Goal: Information Seeking & Learning: Learn about a topic

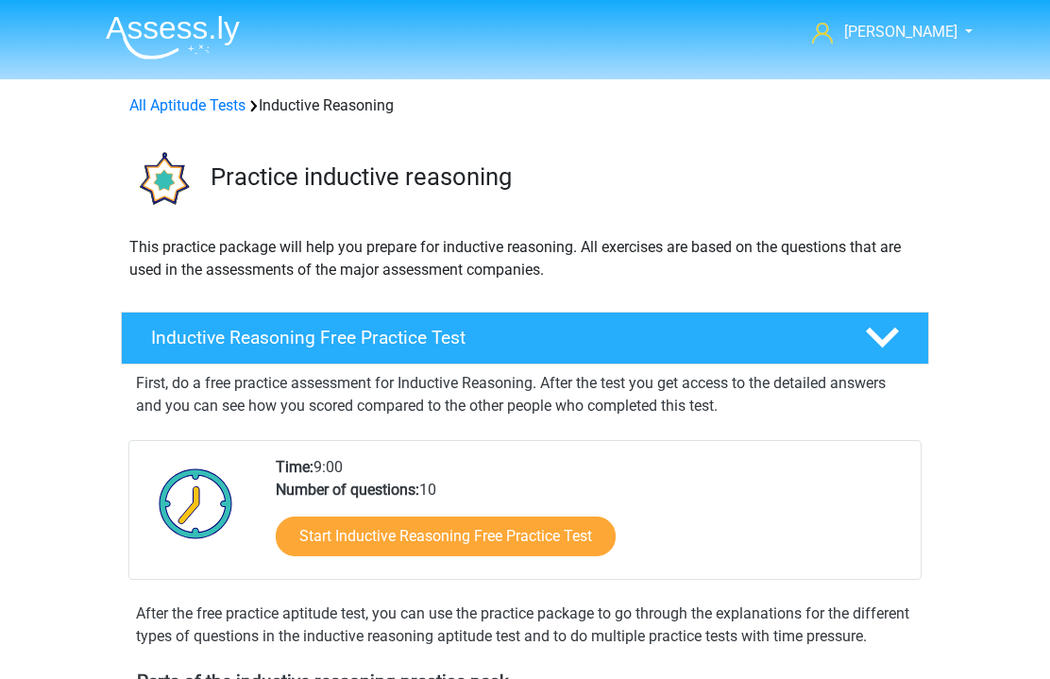
click at [221, 99] on link "All Aptitude Tests" at bounding box center [187, 105] width 116 height 18
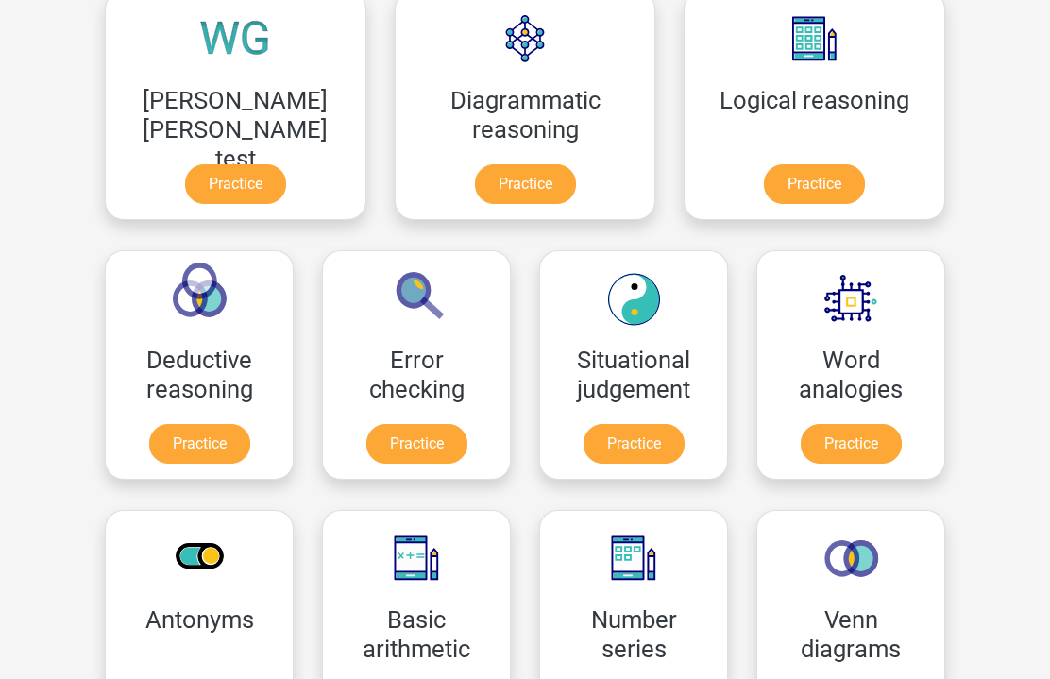
scroll to position [562, 0]
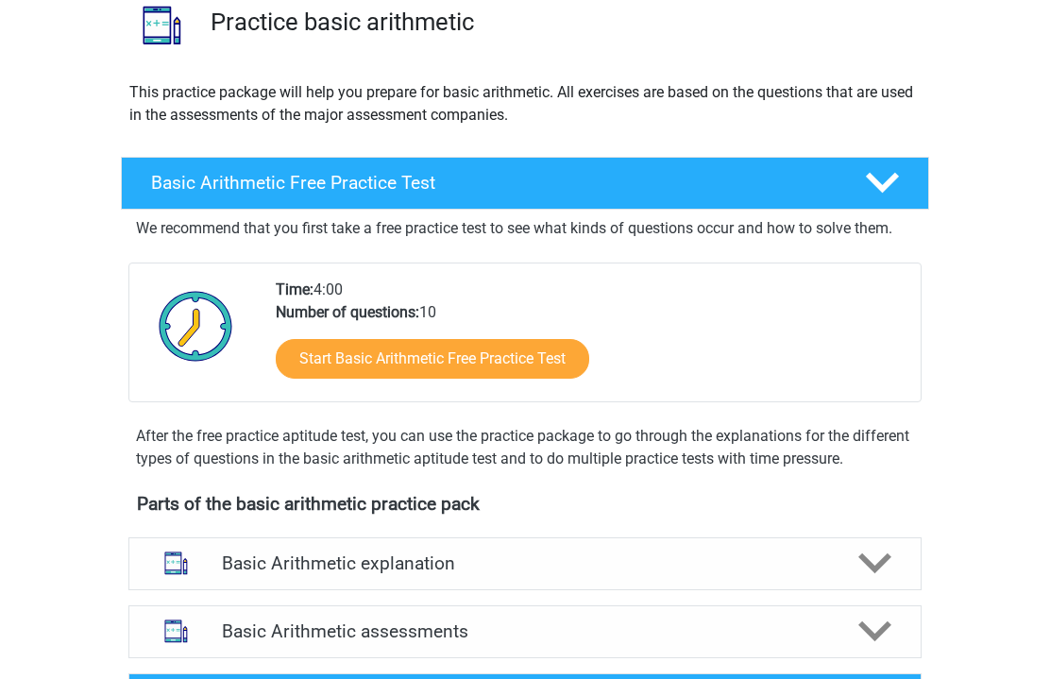
scroll to position [301, 0]
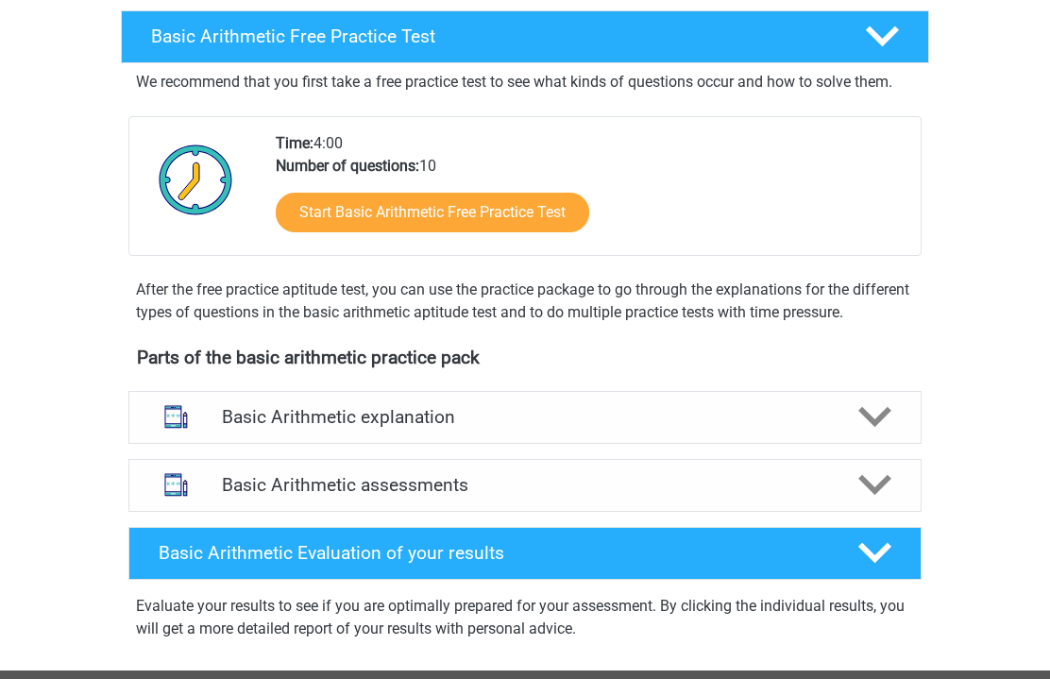
click at [684, 412] on h4 "Basic Arithmetic explanation" at bounding box center [525, 417] width 606 height 22
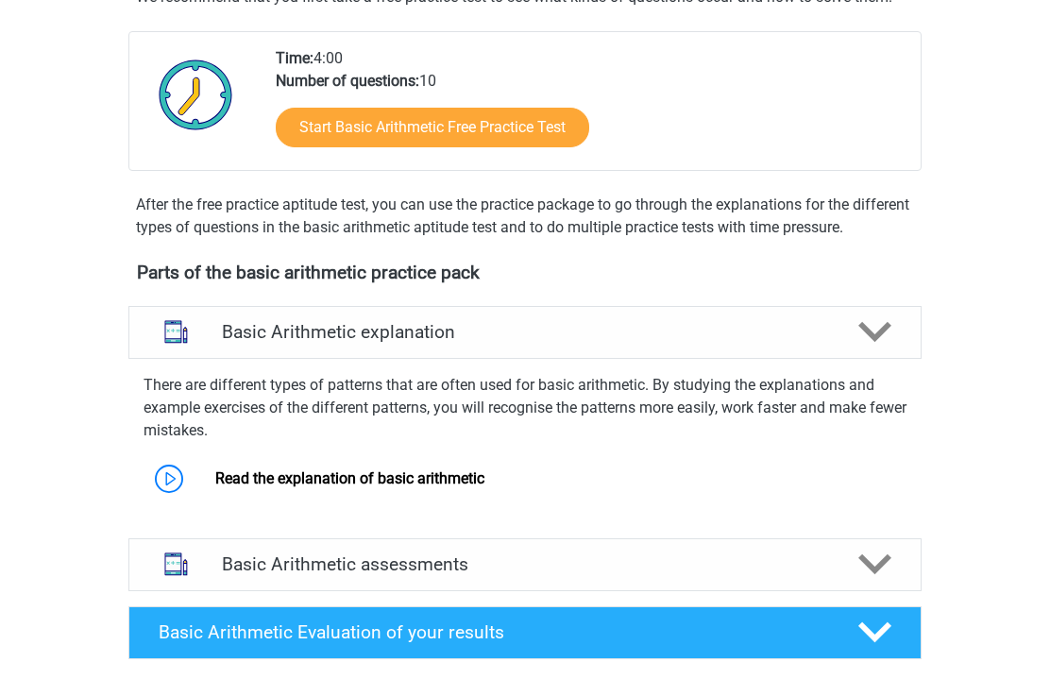
click at [865, 568] on icon at bounding box center [874, 564] width 33 height 33
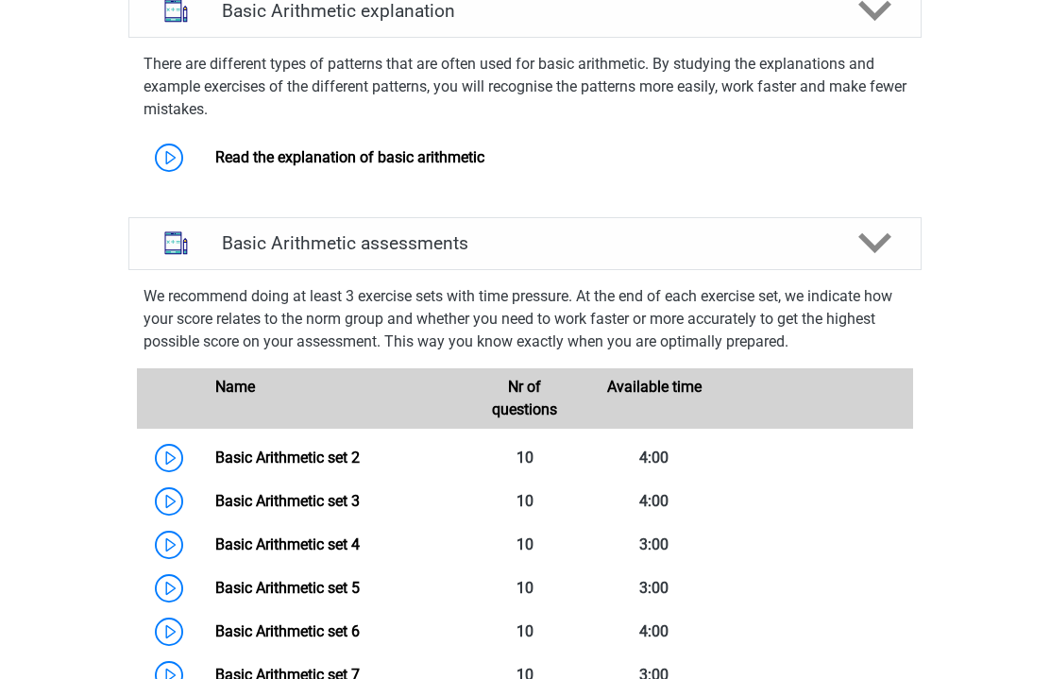
scroll to position [707, 0]
click at [215, 463] on link "Basic Arithmetic set 2" at bounding box center [287, 458] width 144 height 18
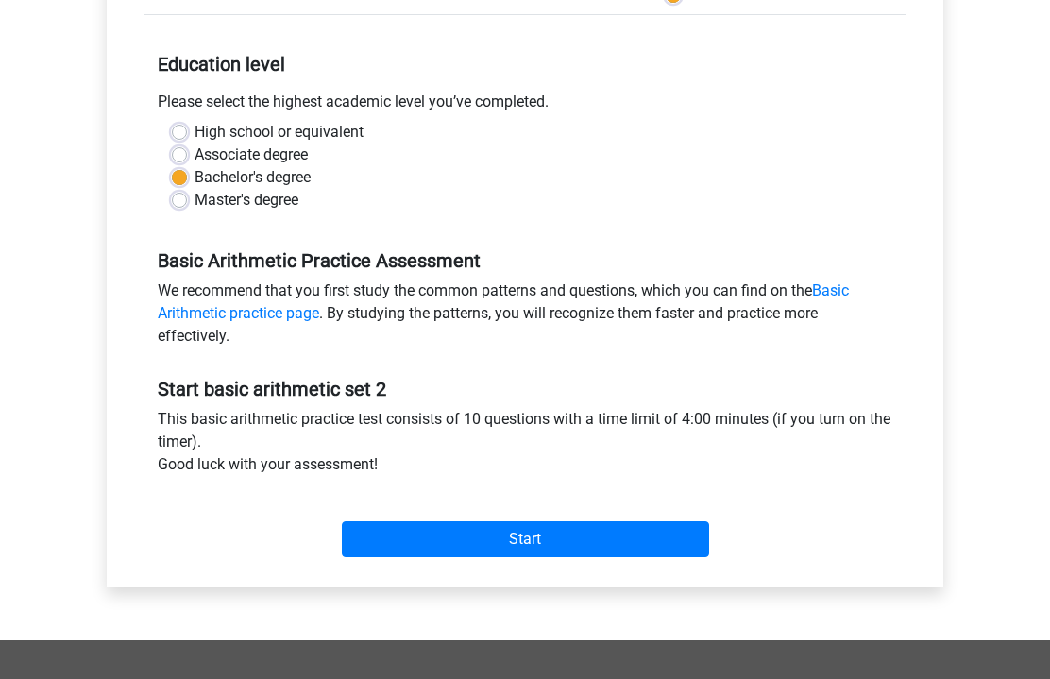
scroll to position [352, 0]
click at [655, 535] on input "Start" at bounding box center [525, 540] width 367 height 36
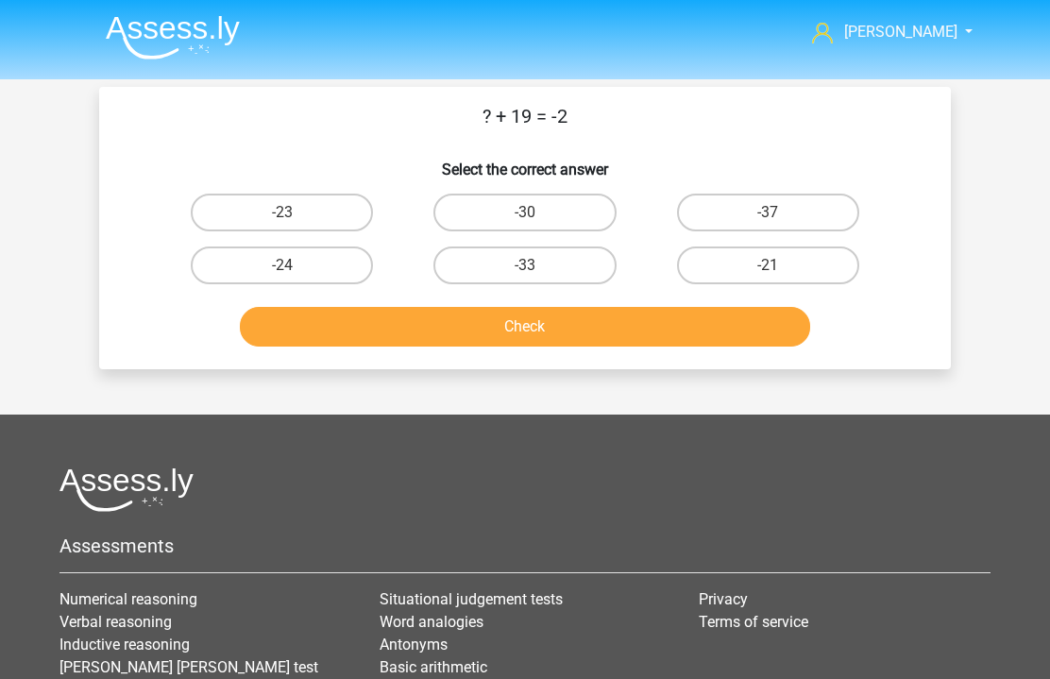
click at [214, 38] on img at bounding box center [173, 37] width 134 height 44
